Goal: Information Seeking & Learning: Compare options

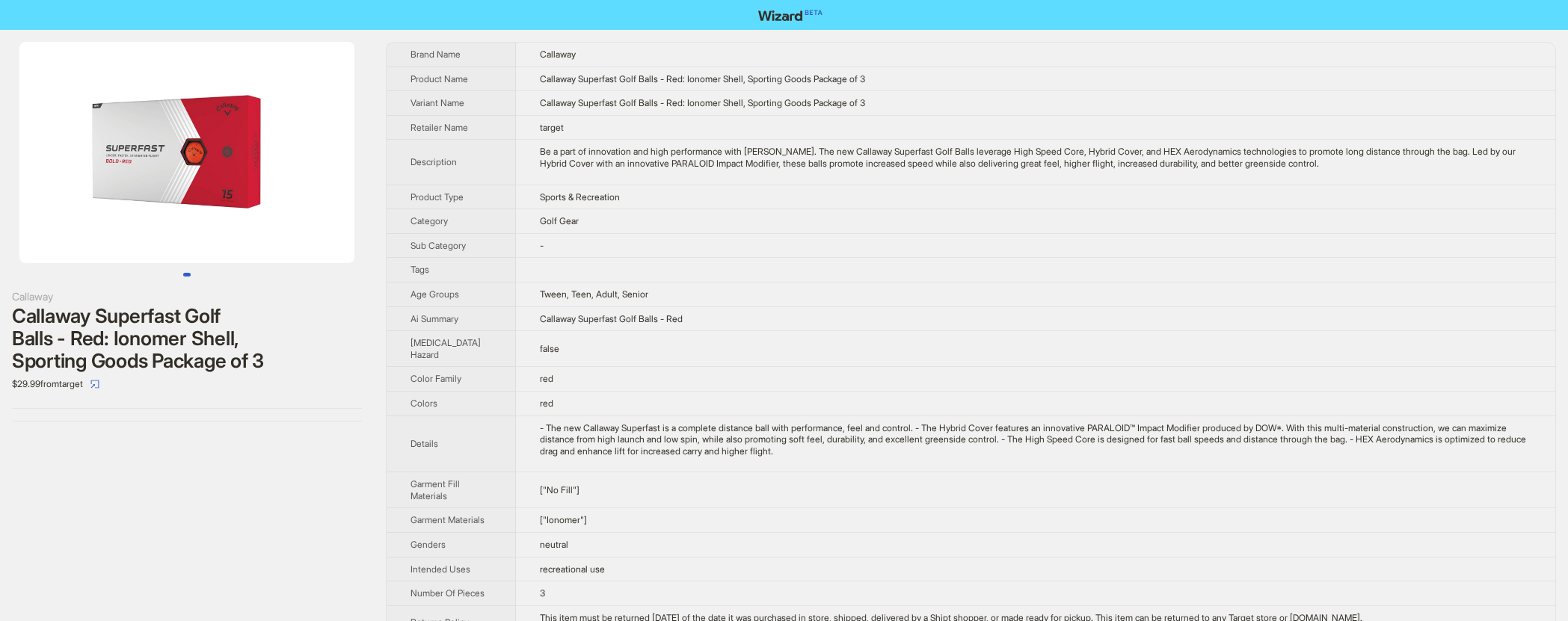
click at [841, 290] on td "Tween, Teen, Adult, Senior" at bounding box center [1036, 294] width 1039 height 25
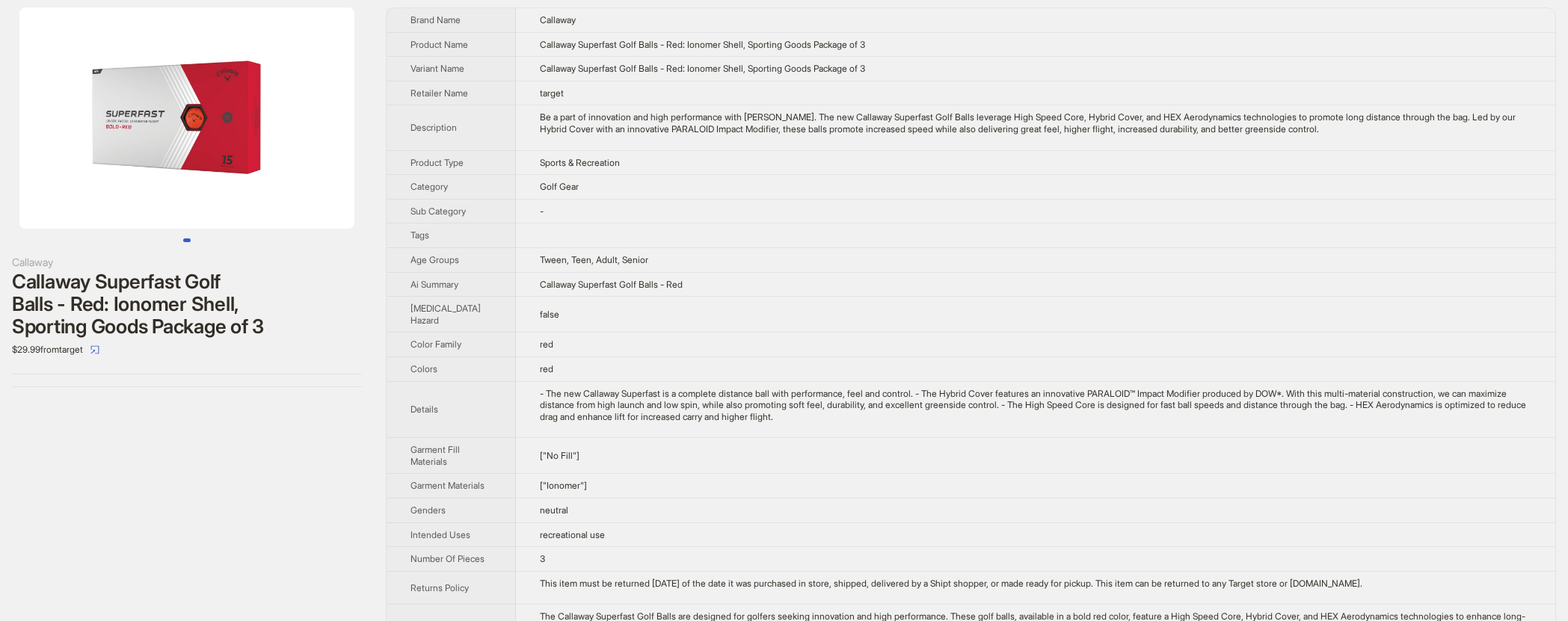
scroll to position [36, 0]
